Goal: Use online tool/utility: Utilize a website feature to perform a specific function

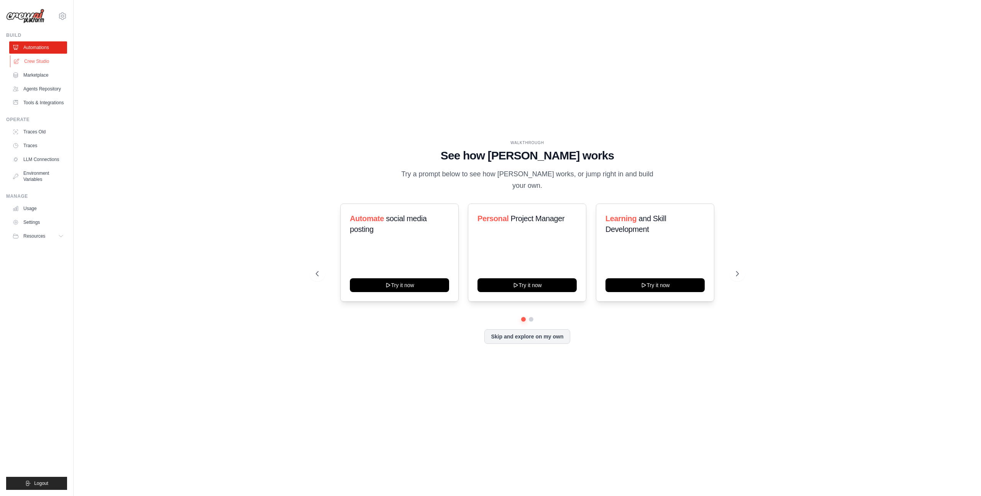
click at [44, 61] on link "Crew Studio" at bounding box center [39, 61] width 58 height 12
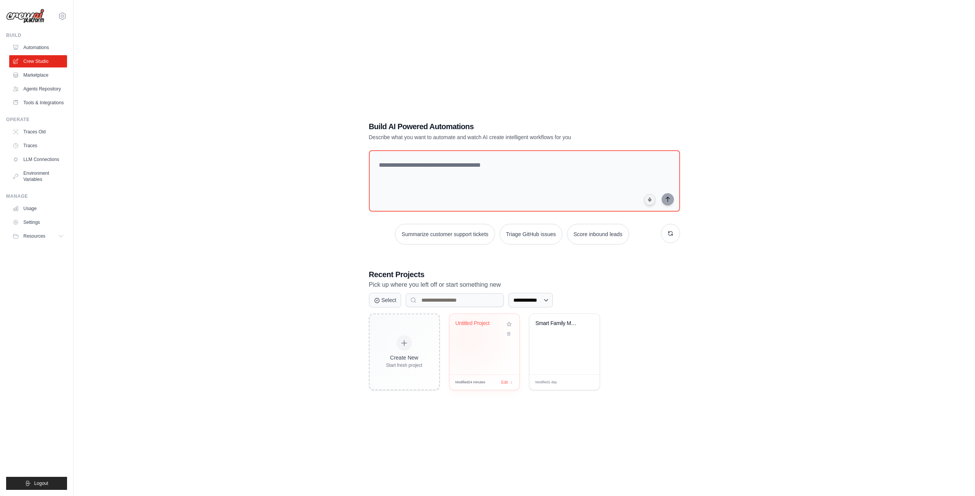
click at [469, 337] on div "Untitled Project" at bounding box center [484, 344] width 70 height 61
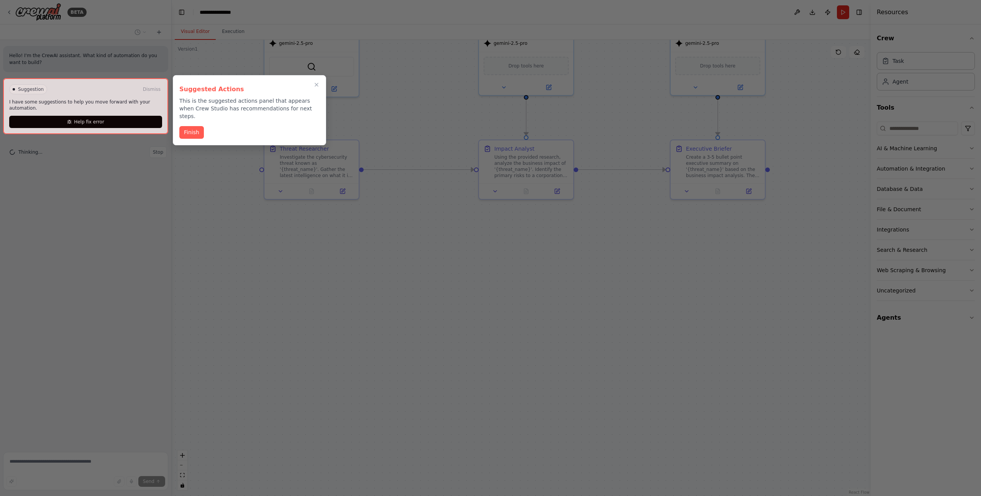
click at [103, 123] on div at bounding box center [85, 106] width 165 height 56
click at [192, 127] on button "Finish" at bounding box center [191, 131] width 25 height 13
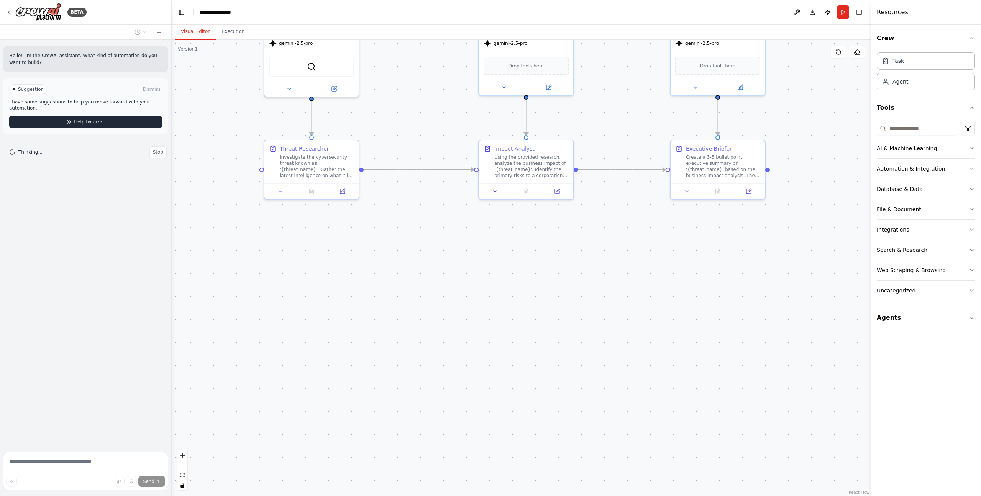
click at [102, 123] on span "Help fix error" at bounding box center [89, 122] width 30 height 6
click at [843, 15] on button "Run" at bounding box center [843, 12] width 12 height 14
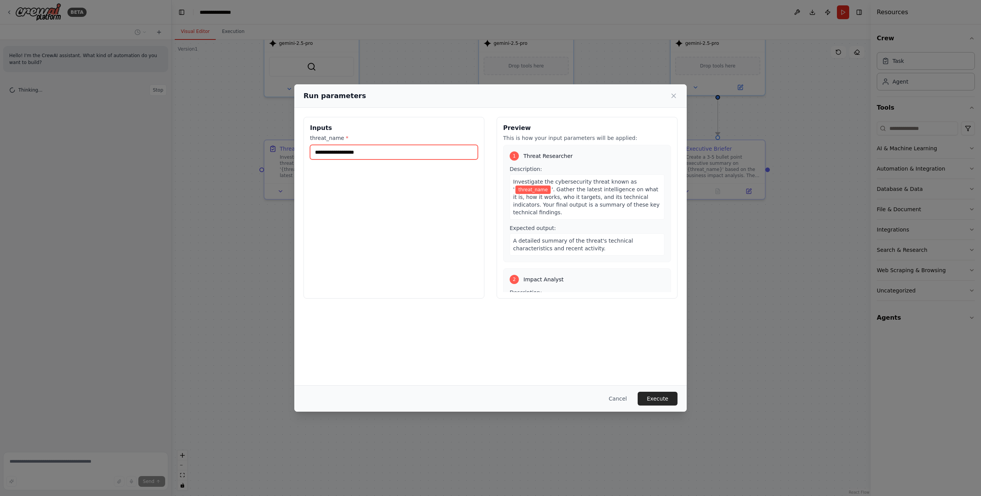
click at [362, 152] on input "threat_name *" at bounding box center [394, 152] width 168 height 15
paste input "**********"
type input "**********"
click at [659, 400] on button "Execute" at bounding box center [657, 398] width 40 height 14
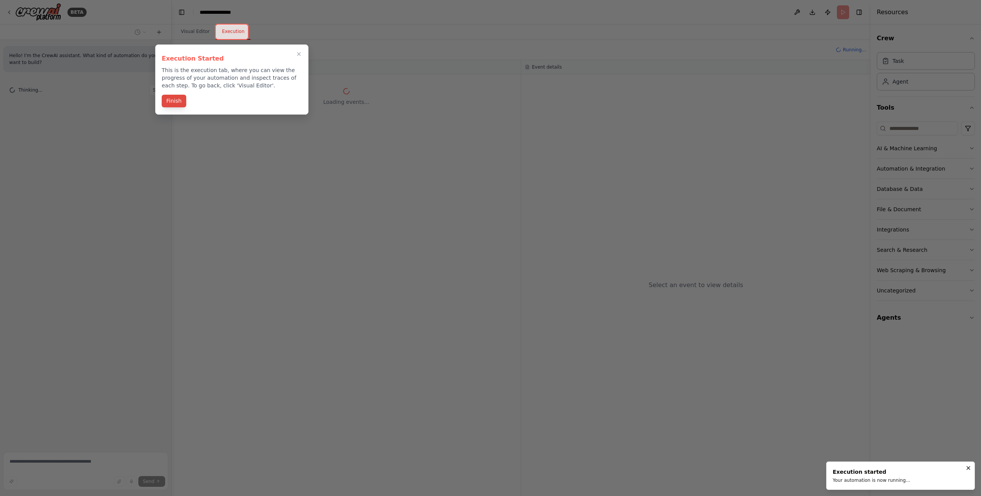
click at [183, 102] on button "Finish" at bounding box center [174, 101] width 25 height 13
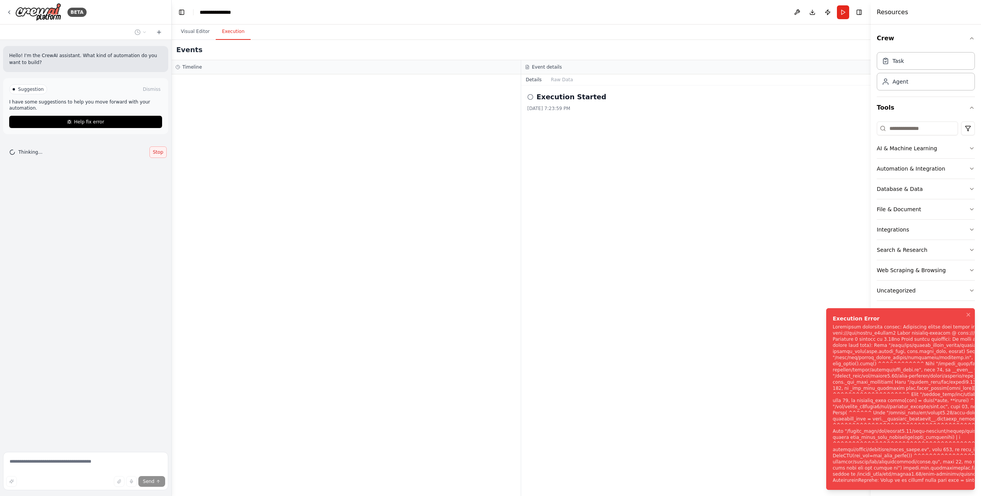
click at [157, 152] on span "Stop" at bounding box center [158, 152] width 10 height 6
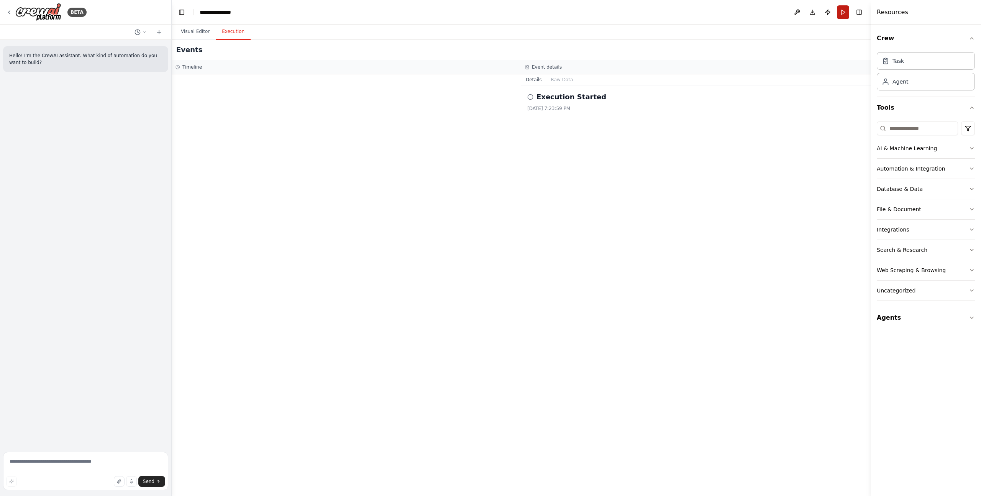
click at [846, 14] on button "Run" at bounding box center [843, 12] width 12 height 14
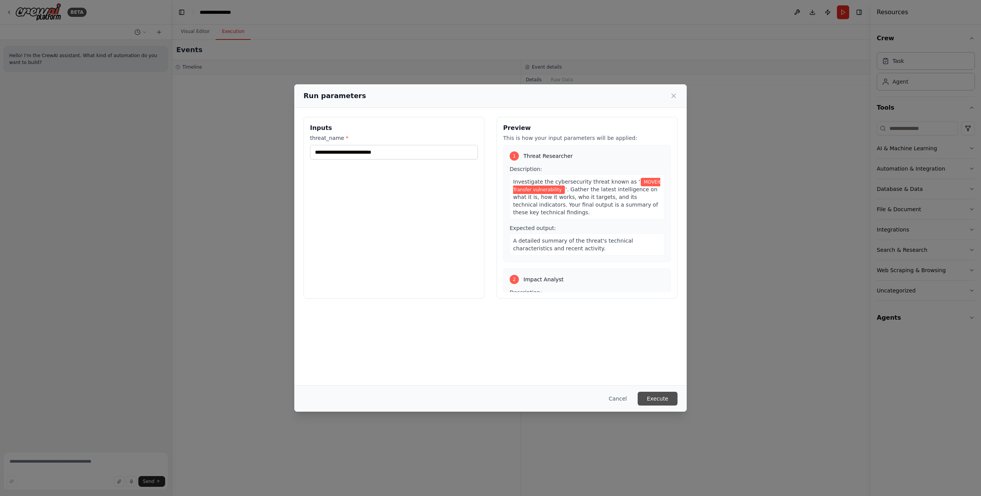
click at [667, 398] on button "Execute" at bounding box center [657, 398] width 40 height 14
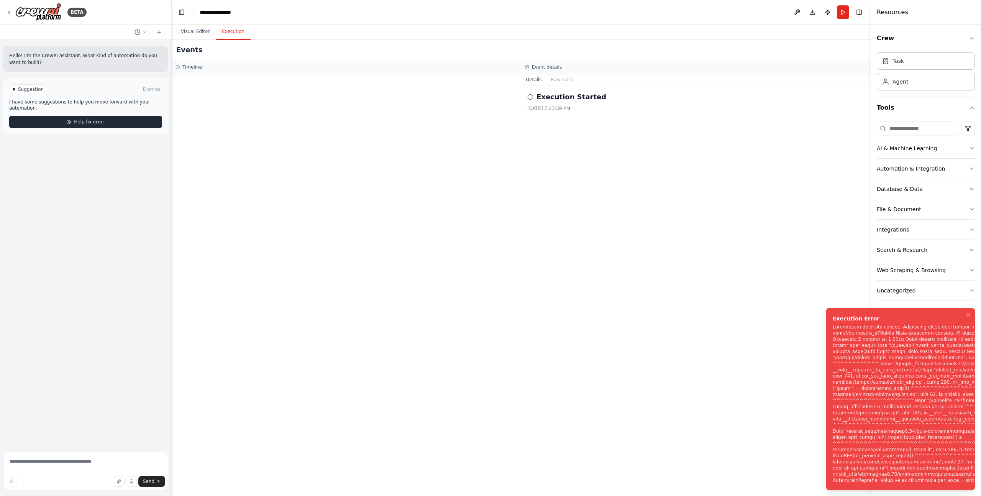
click at [95, 121] on span "Help fix error" at bounding box center [89, 122] width 30 height 6
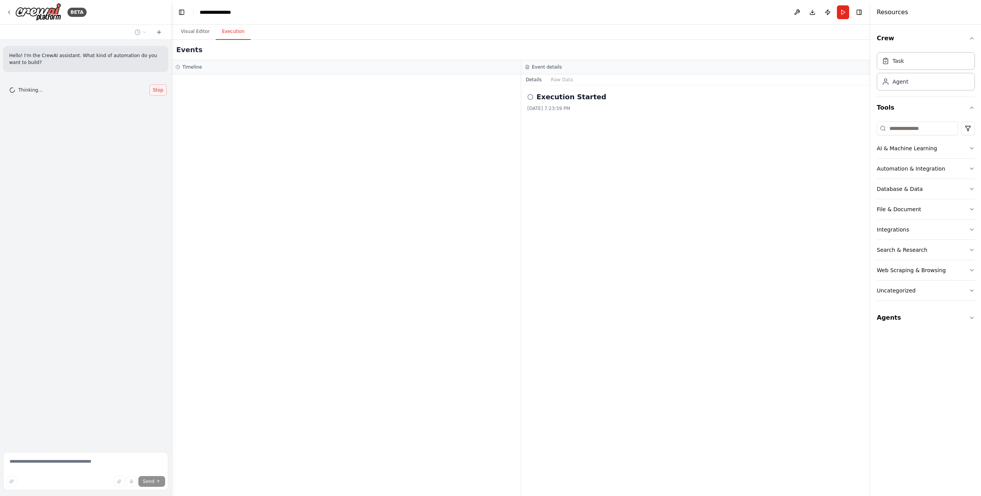
click at [161, 92] on span "Stop" at bounding box center [158, 90] width 10 height 6
